Goal: Task Accomplishment & Management: Manage account settings

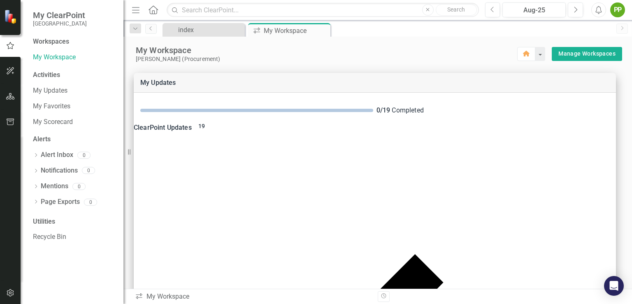
click at [51, 75] on div "Activities" at bounding box center [74, 74] width 82 height 9
click at [40, 75] on div "Activities" at bounding box center [74, 74] width 82 height 9
click at [559, 52] on link "Manage Workspaces" at bounding box center [587, 54] width 57 height 10
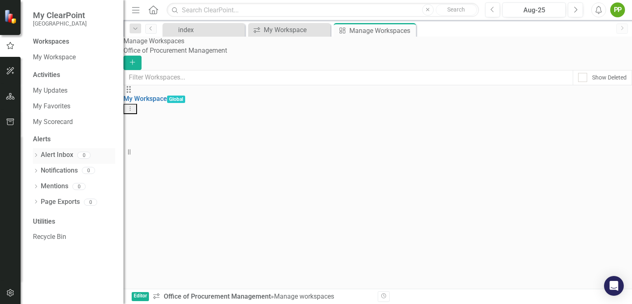
click at [64, 155] on link "Alert Inbox" at bounding box center [57, 154] width 33 height 9
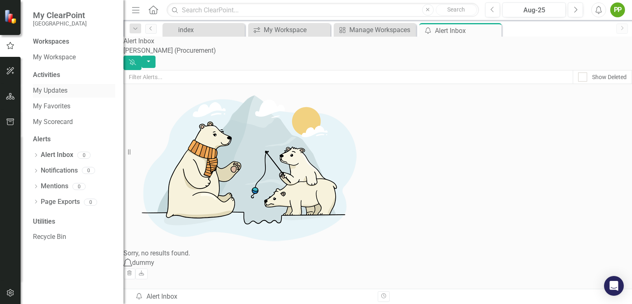
click at [47, 90] on link "My Updates" at bounding box center [74, 90] width 82 height 9
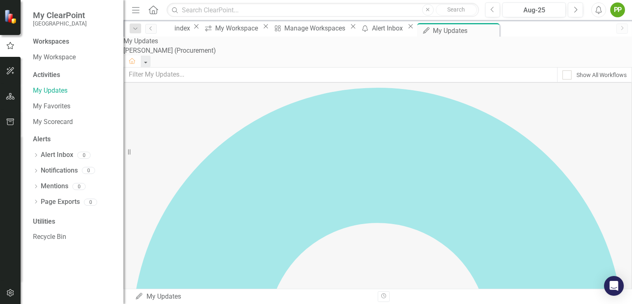
click at [51, 75] on div "Activities" at bounding box center [74, 74] width 82 height 9
click at [58, 122] on link "My Scorecard" at bounding box center [74, 121] width 82 height 9
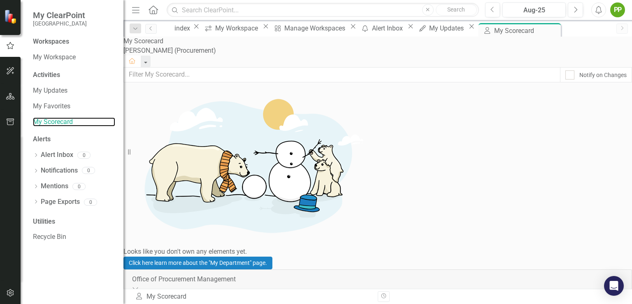
scroll to position [329, 0]
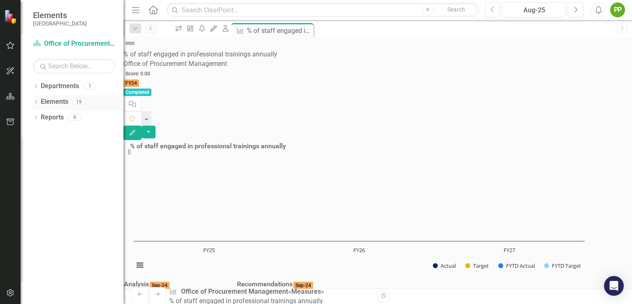
click at [55, 102] on link "Elements" at bounding box center [55, 101] width 28 height 9
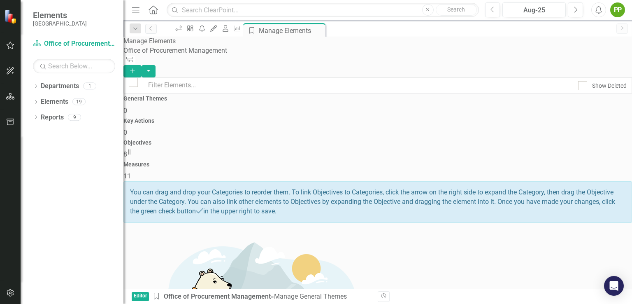
click at [438, 140] on h4 "Objectives" at bounding box center [378, 143] width 509 height 6
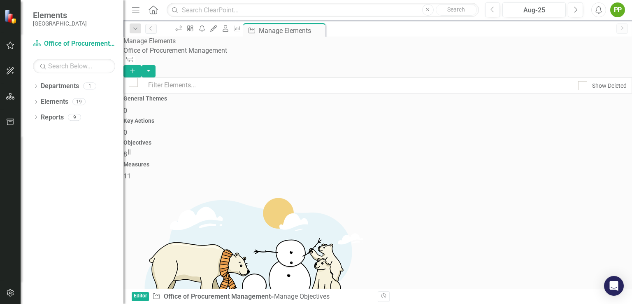
click at [435, 140] on h4 "Objectives" at bounding box center [378, 143] width 509 height 6
click at [567, 161] on h4 "Measures" at bounding box center [378, 164] width 509 height 6
click at [618, 12] on div "PP" at bounding box center [618, 9] width 15 height 15
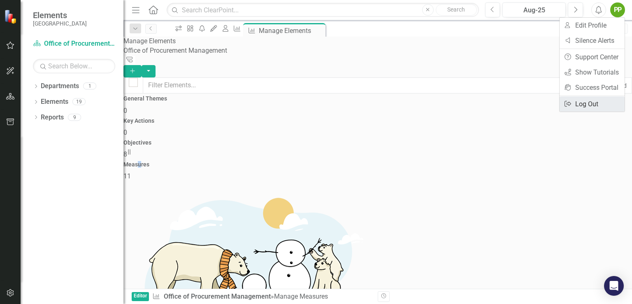
click at [587, 104] on link "Logout Log Out" at bounding box center [592, 103] width 65 height 15
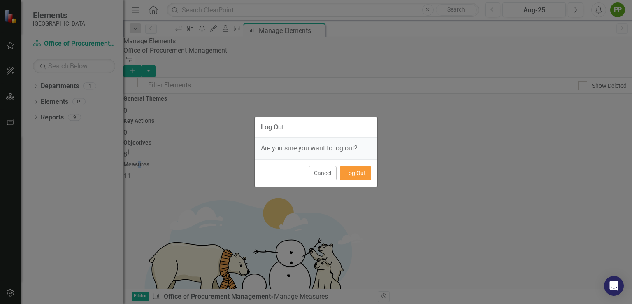
click at [358, 174] on button "Log Out" at bounding box center [355, 173] width 31 height 14
